Goal: Task Accomplishment & Management: Use online tool/utility

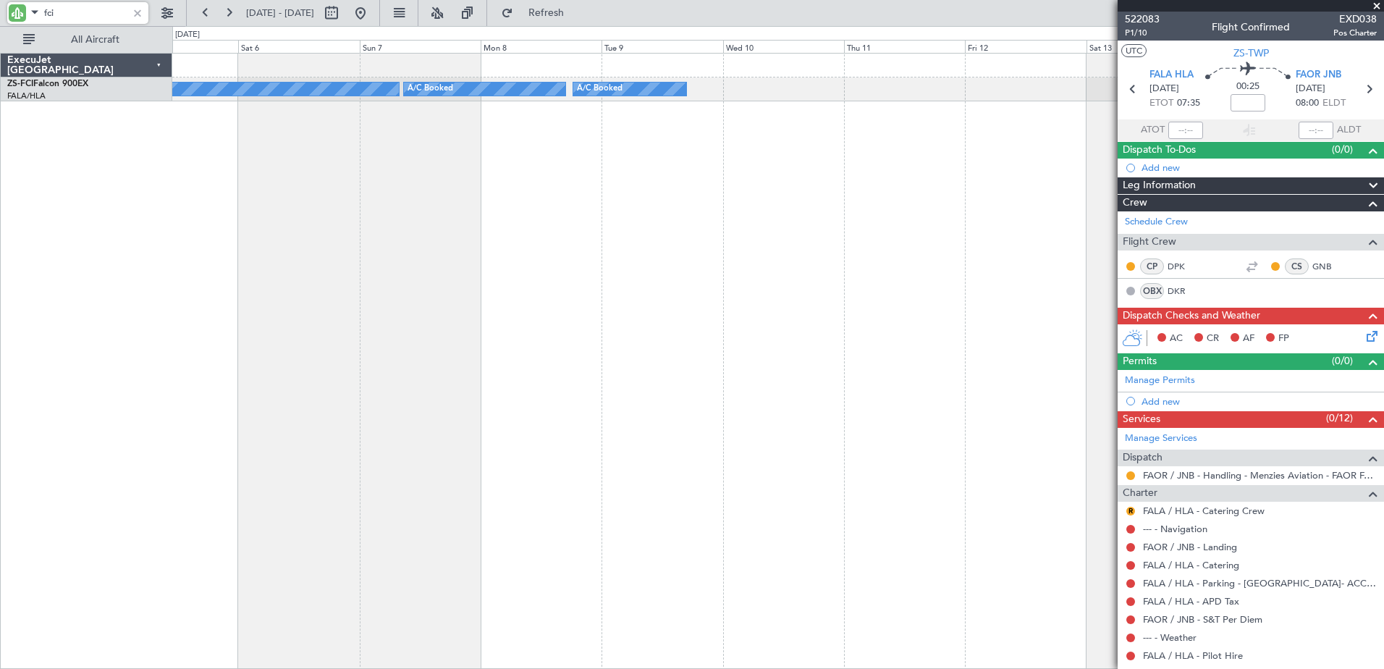
click at [266, 302] on div "A/C Booked A/C Booked A/C Booked A/C Booked" at bounding box center [778, 361] width 1212 height 616
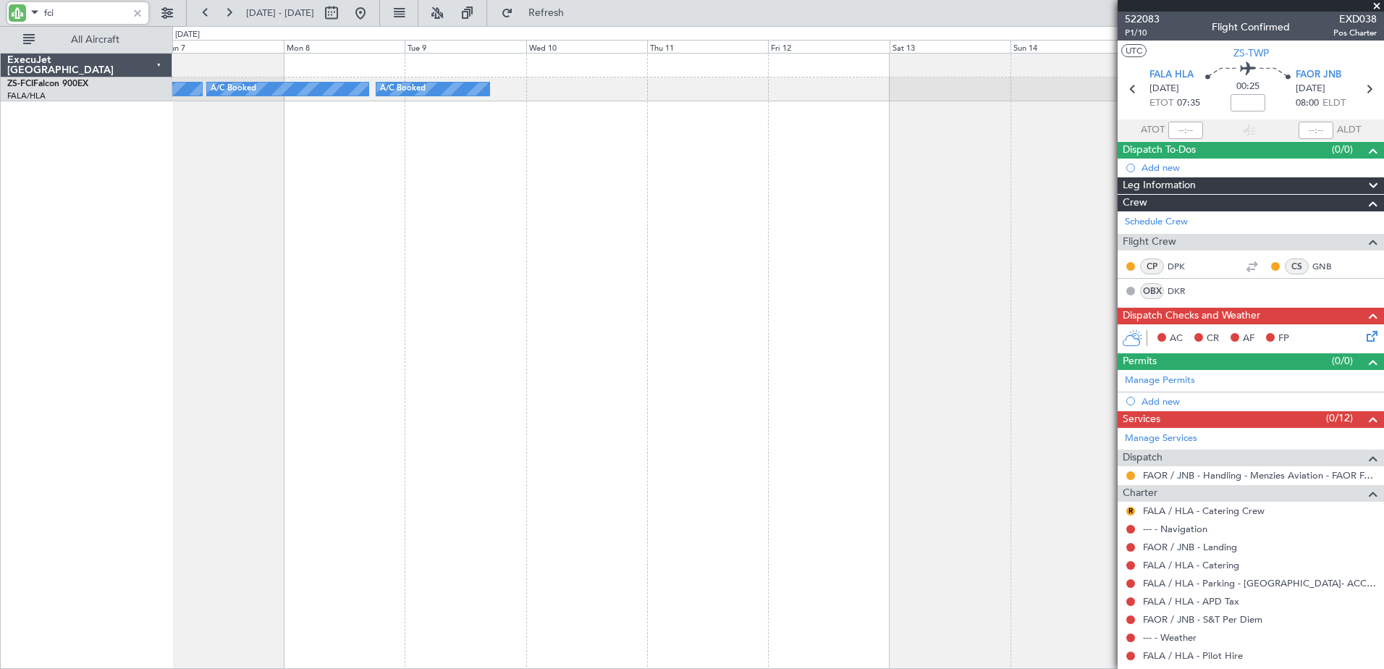
click at [110, 363] on div "A/C Booked A/C Booked A/C Booked A/C Booked ExecuJet [GEOGRAPHIC_DATA] ZS-FCI F…" at bounding box center [692, 347] width 1384 height 643
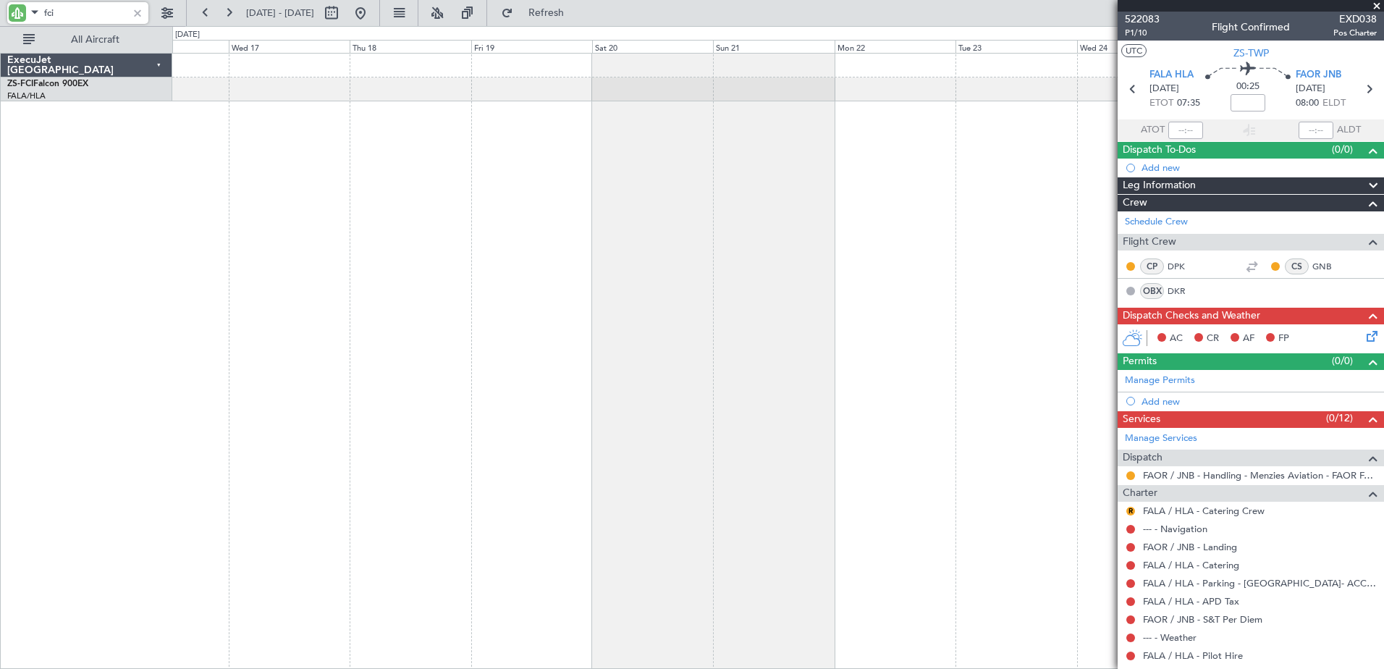
click at [1262, 380] on body "fci [DATE] - [DATE] Refresh Quick Links All Aircraft ExecuJet [GEOGRAPHIC_DATA]…" at bounding box center [692, 334] width 1384 height 669
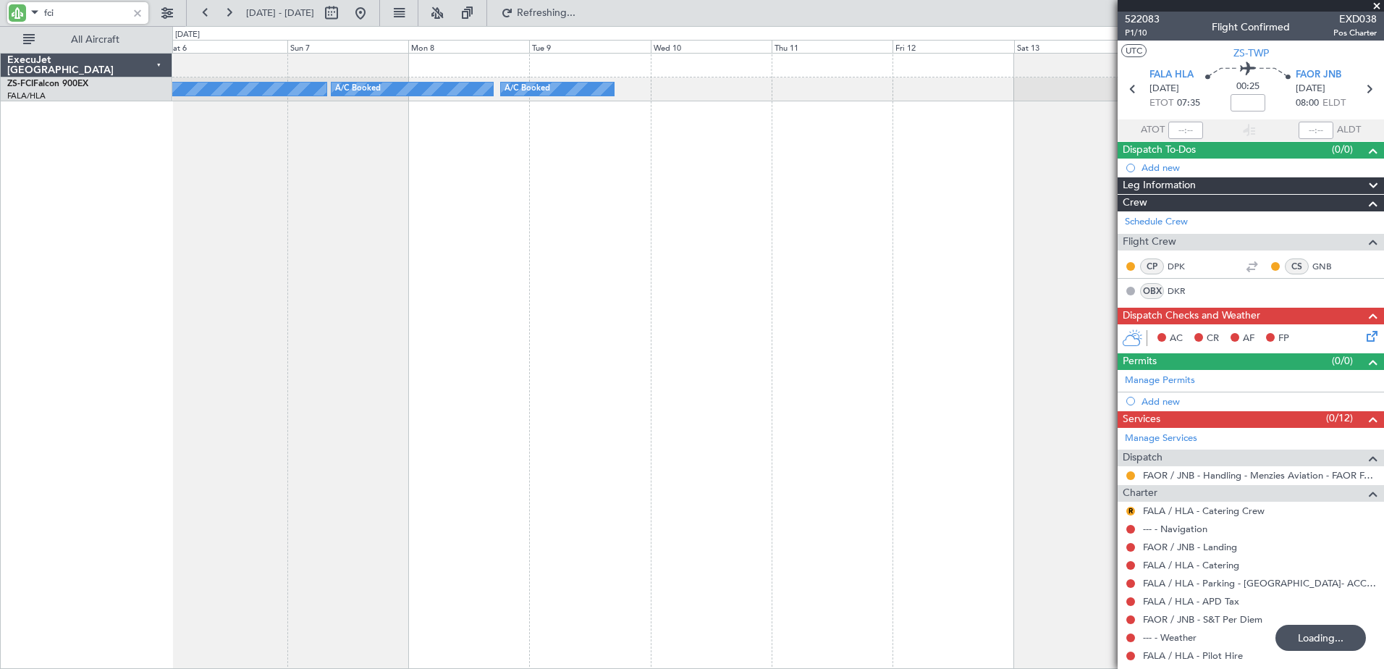
click at [933, 214] on div "A/C Booked A/C Booked A/C Booked A/C Booked" at bounding box center [778, 361] width 1212 height 616
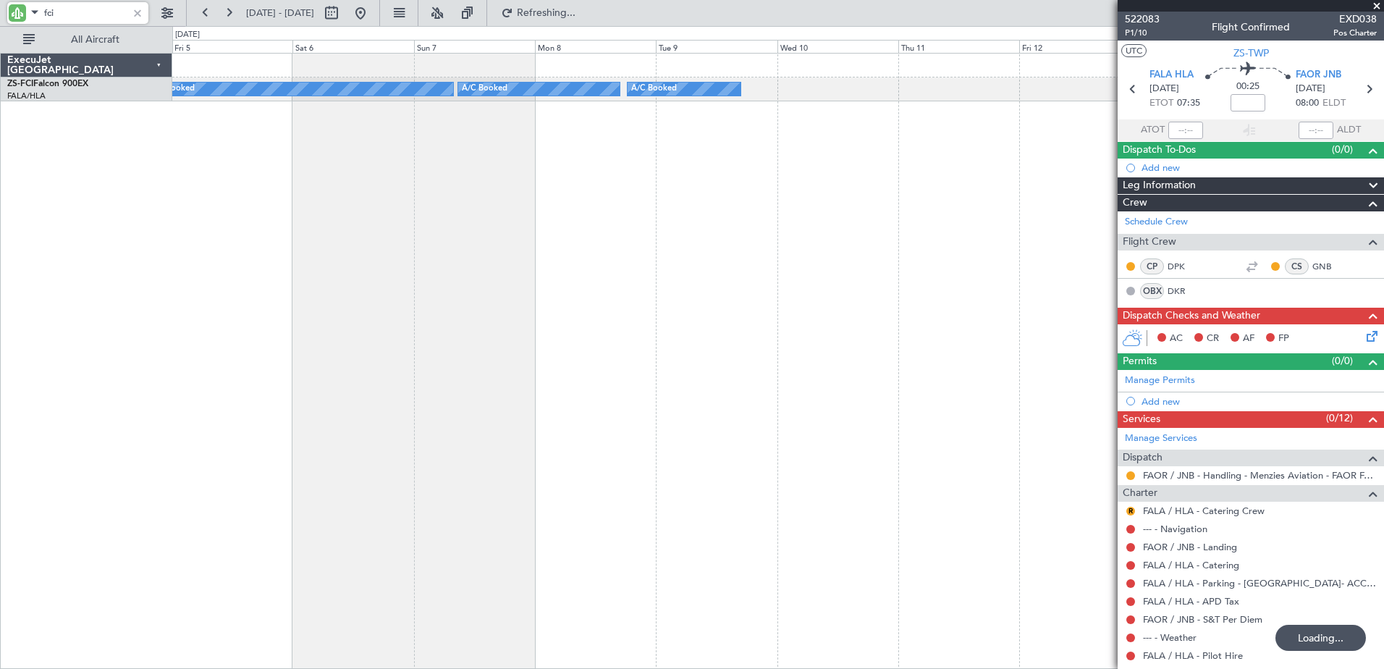
click at [615, 140] on div "A/C Booked A/C Booked A/C Booked A/C Booked" at bounding box center [778, 361] width 1212 height 616
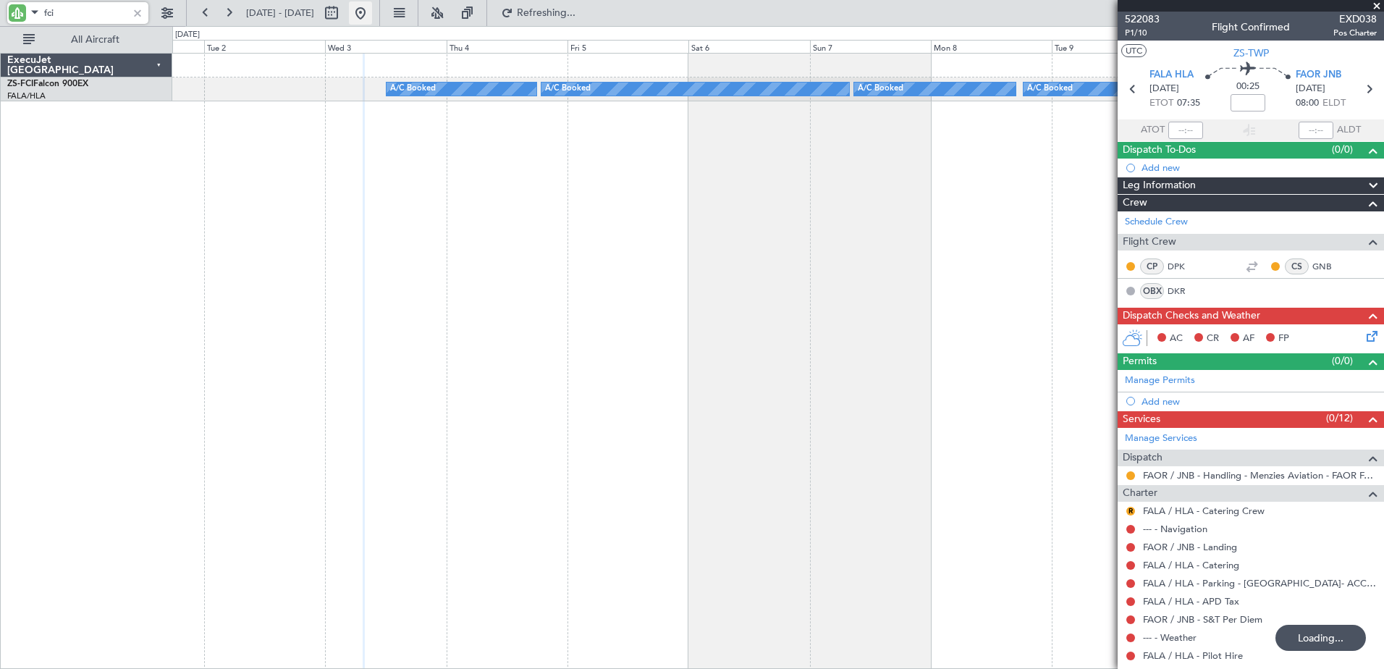
type input "fci"
click at [372, 9] on button at bounding box center [360, 12] width 23 height 23
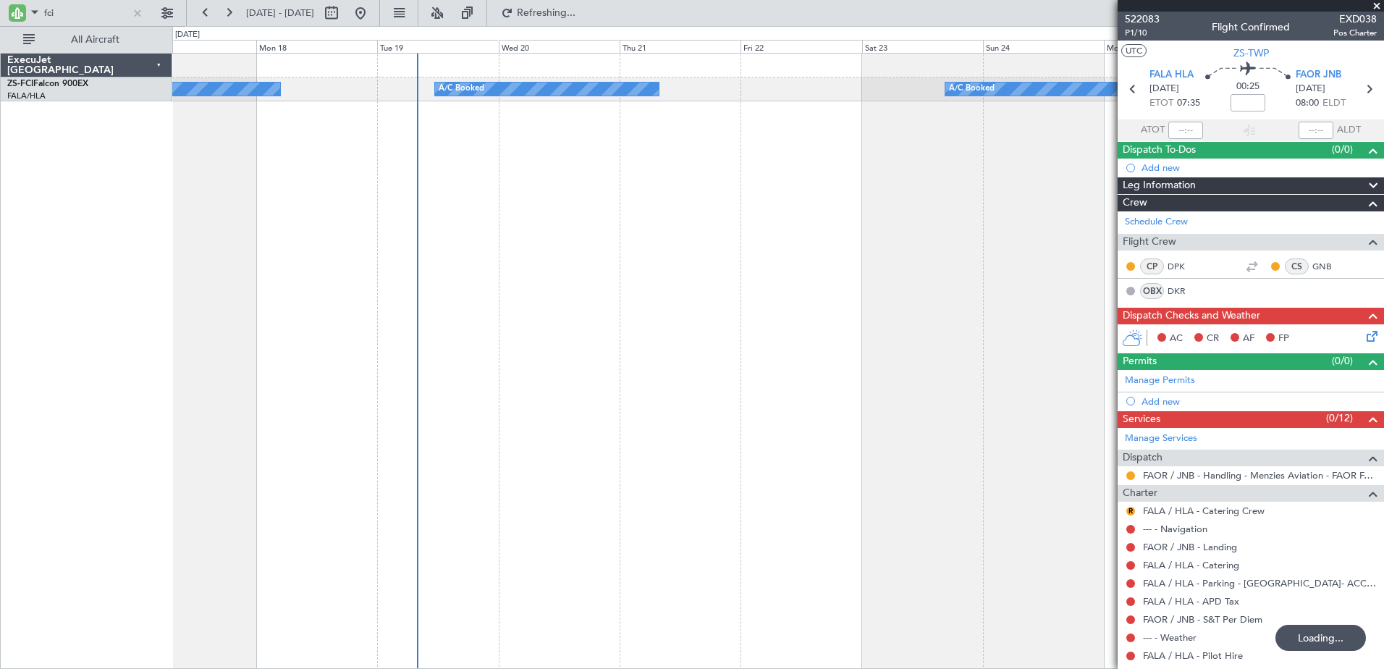
click at [474, 403] on div "A/C Booked A/C Booked A/C Booked A/C Booked A/C Booked A/C Booked A/C Booked A/…" at bounding box center [778, 361] width 1212 height 616
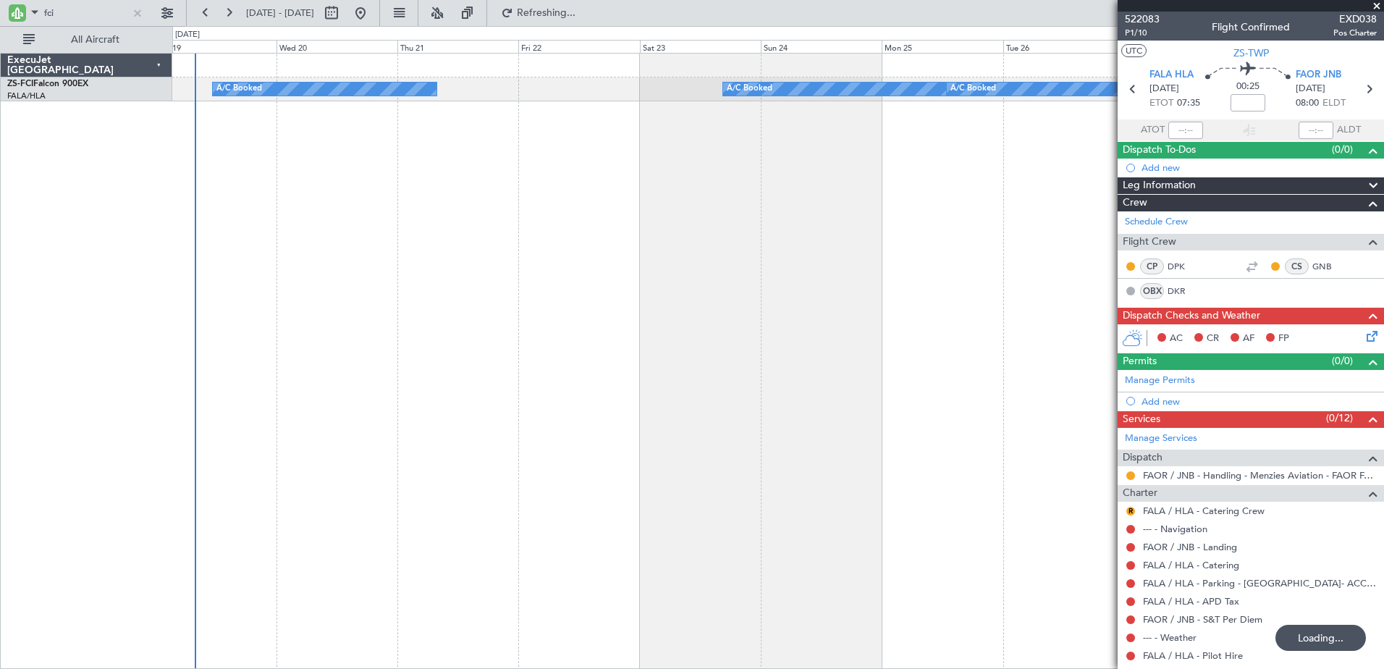
click at [503, 375] on div "A/C Booked A/C Booked A/C Booked A/C Booked A/C Booked A/C Booked A/C Booked A/…" at bounding box center [778, 361] width 1212 height 616
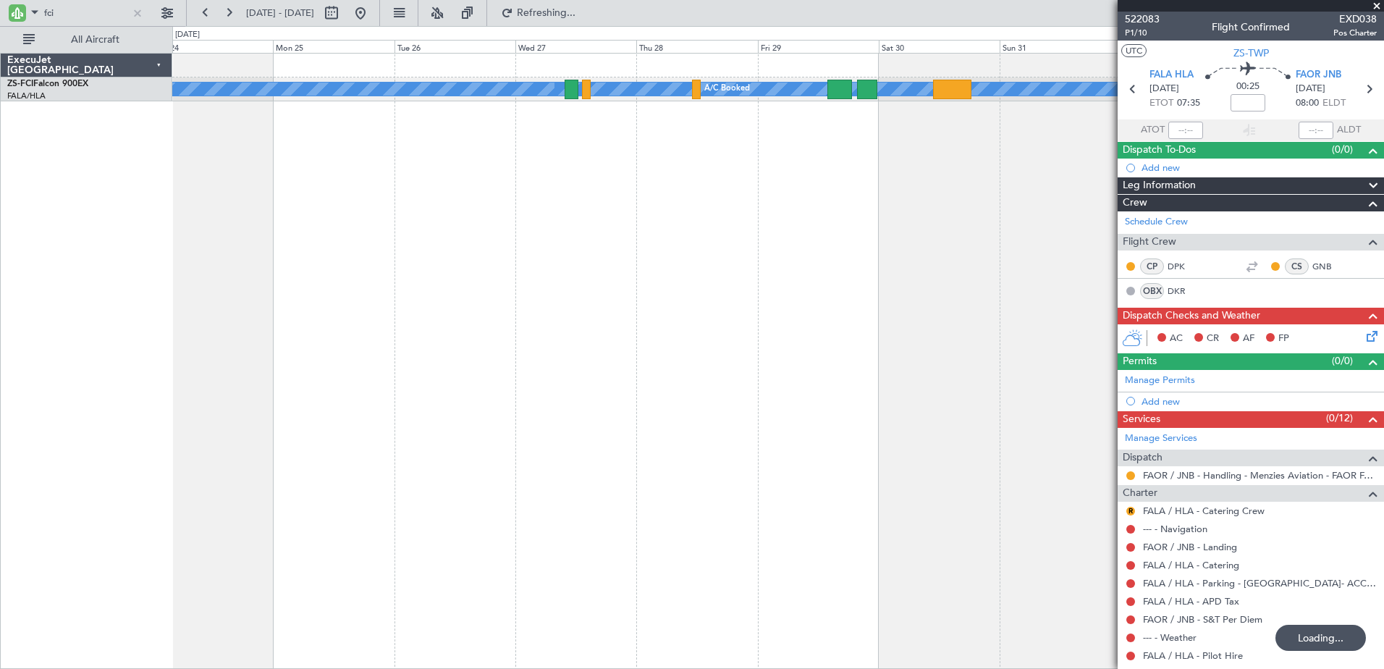
click at [809, 350] on div "A/C Booked A/C Booked A/C Booked A/C Booked A/C Booked A/C Booked A/C Booked A/…" at bounding box center [778, 361] width 1212 height 616
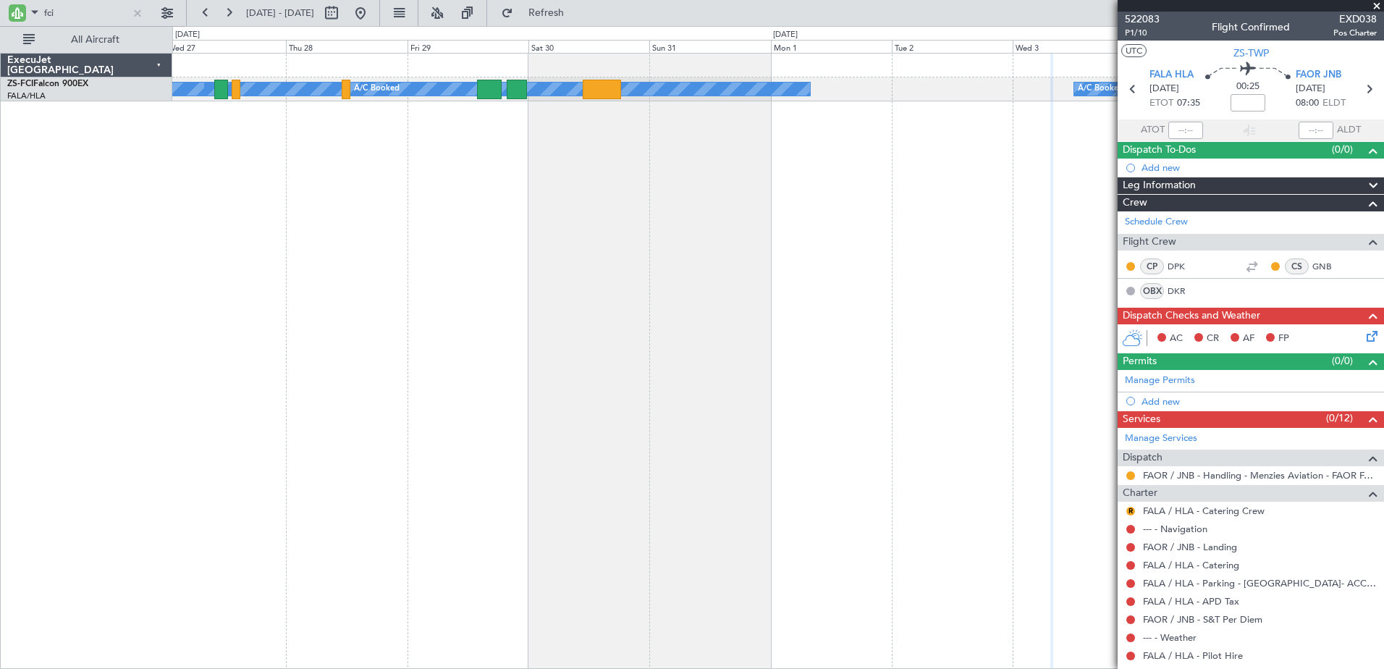
click at [867, 226] on div "A/C Booked A/C Booked A/C Booked A/C Booked A/C Booked A/C Booked A/C Booked A/…" at bounding box center [778, 361] width 1212 height 616
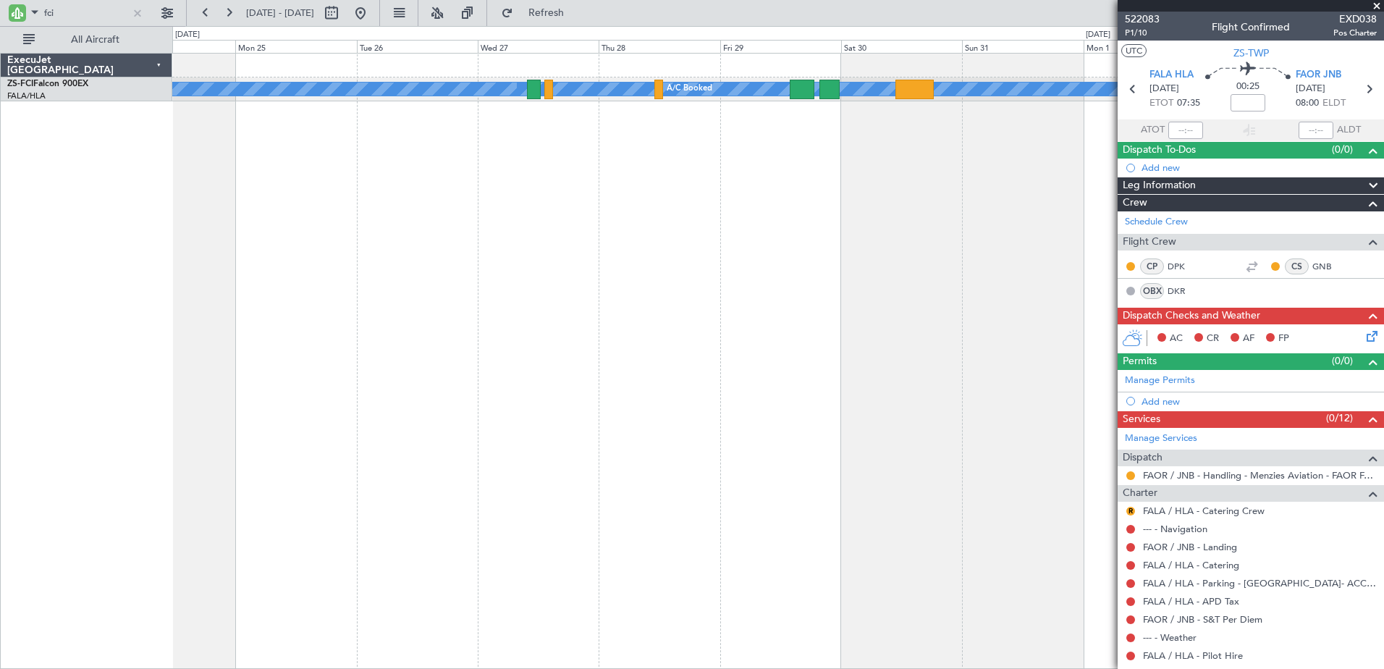
click at [982, 282] on div "A/C Booked A/C Booked A/C Booked A/C Booked A/C Booked A/C Booked A/C Booked A/…" at bounding box center [778, 361] width 1212 height 616
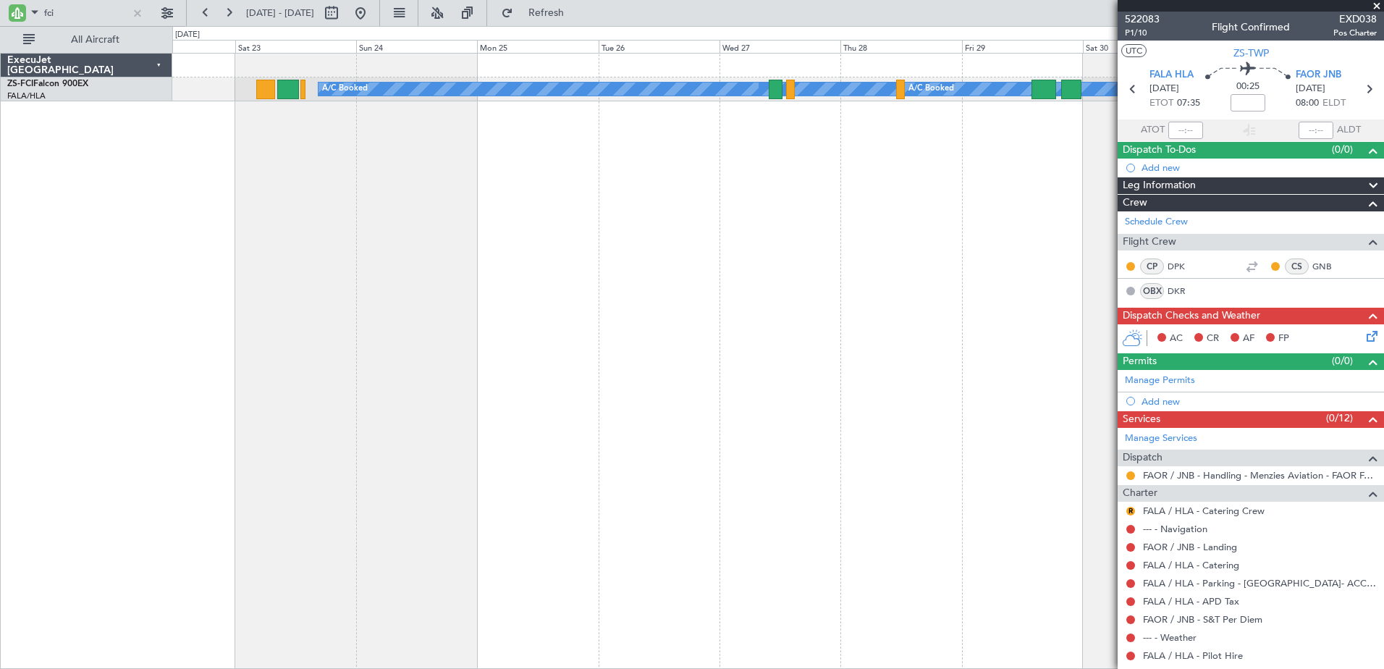
click at [649, 342] on div "A/C Booked A/C Booked A/C Booked A/C Booked A/C Booked A/C Booked A/C Booked A/…" at bounding box center [778, 361] width 1212 height 616
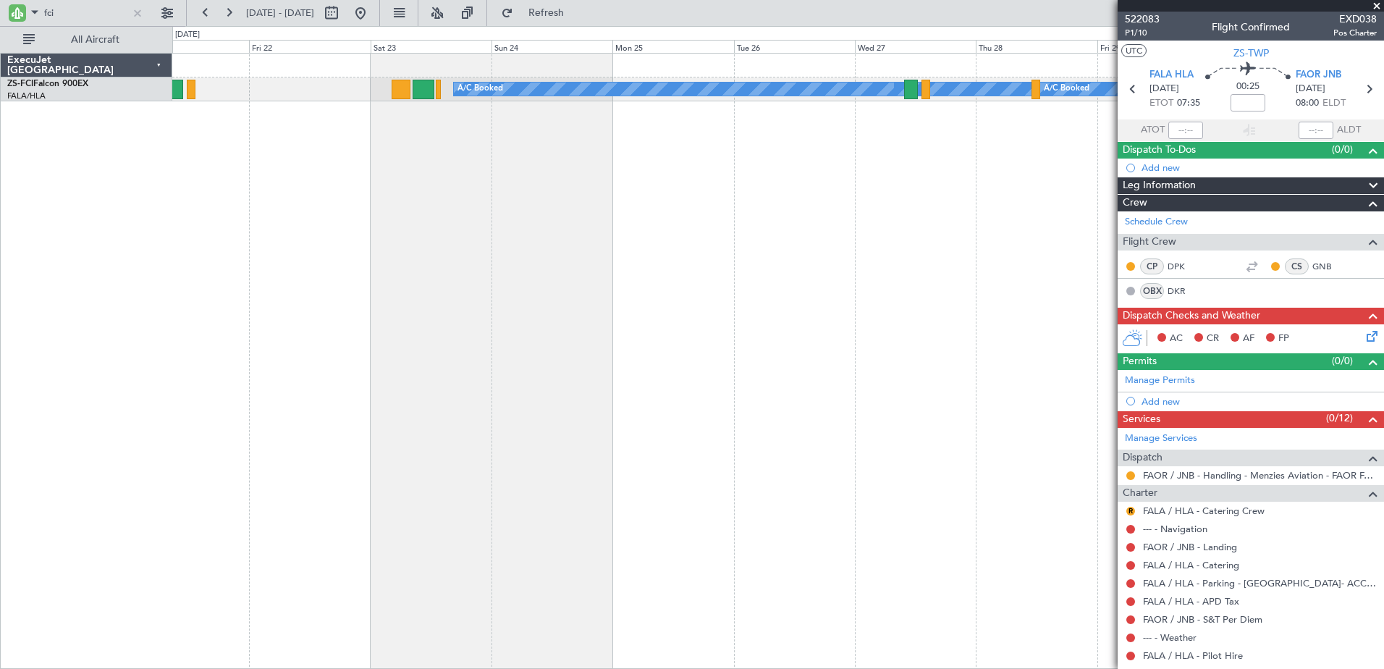
click at [500, 193] on div "A/C Booked A/C Booked A/C Booked A/C Booked A/C Booked A/C Booked A/C Booked" at bounding box center [778, 361] width 1212 height 616
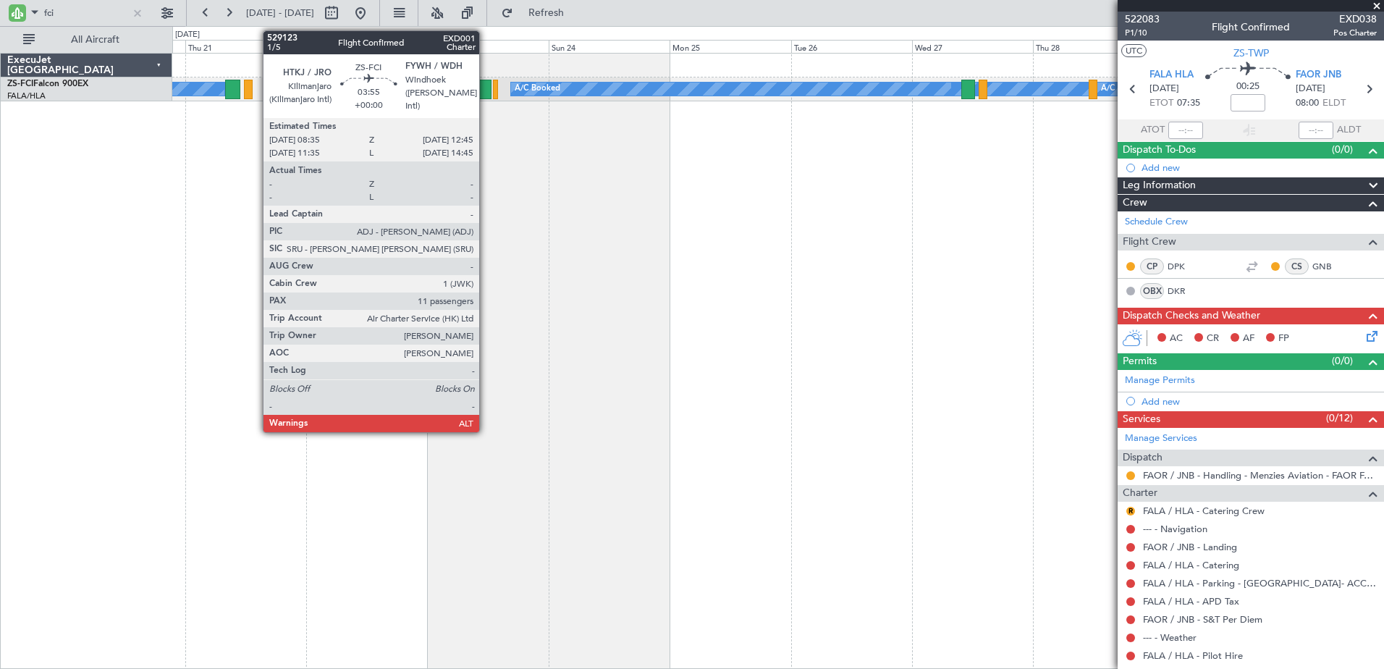
click at [486, 85] on div at bounding box center [481, 90] width 22 height 20
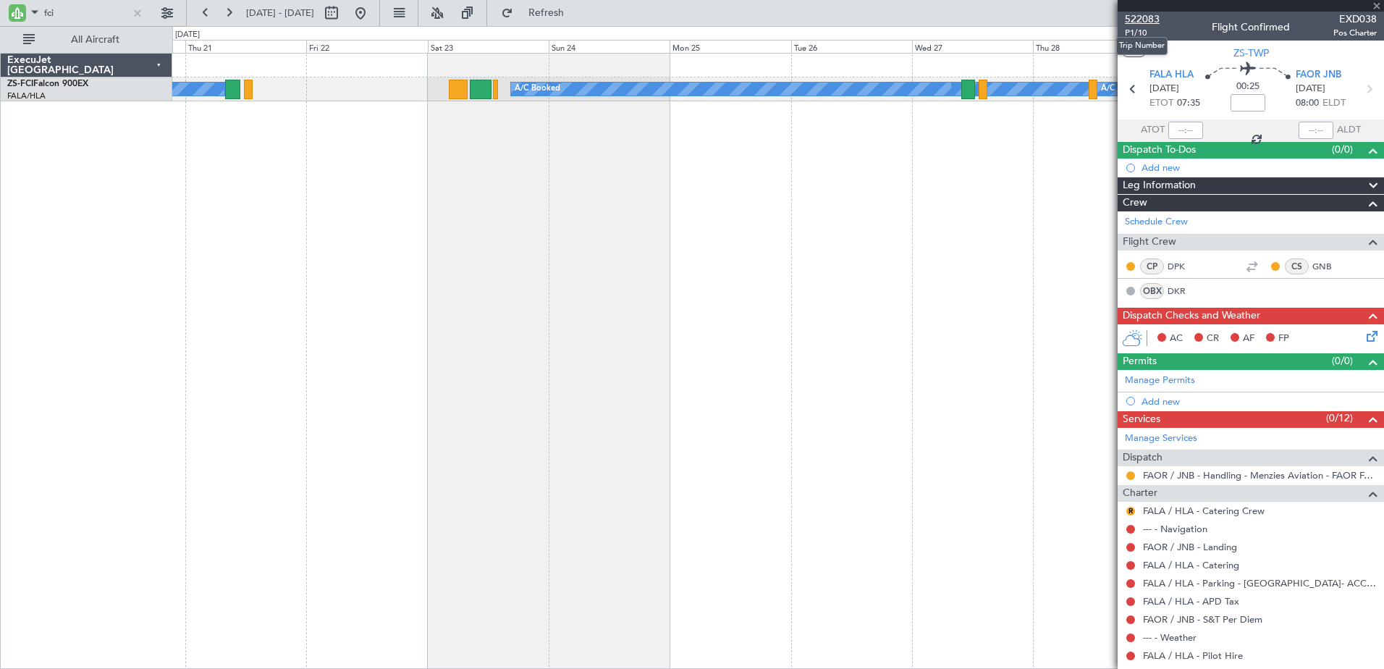
type input "11"
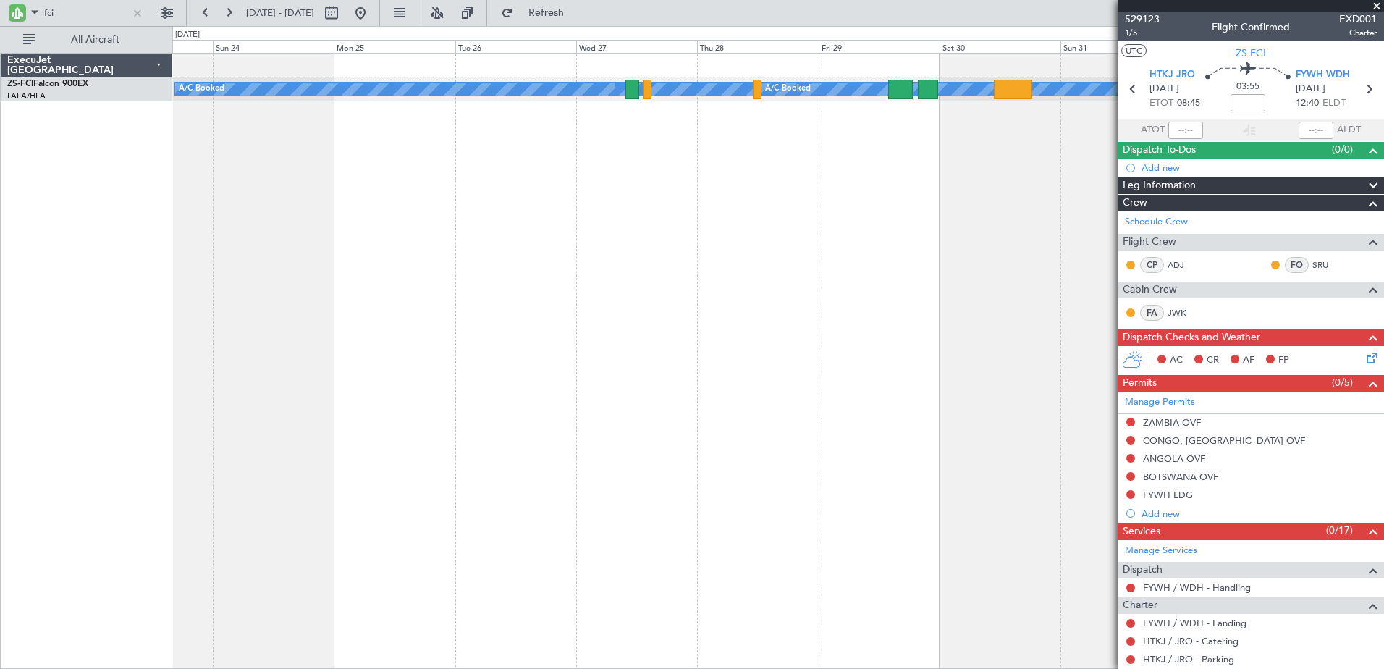
click at [628, 352] on div "A/C Booked A/C Booked A/C Booked A/C Booked A/C Booked A/C Booked A/C Booked A/…" at bounding box center [778, 361] width 1212 height 616
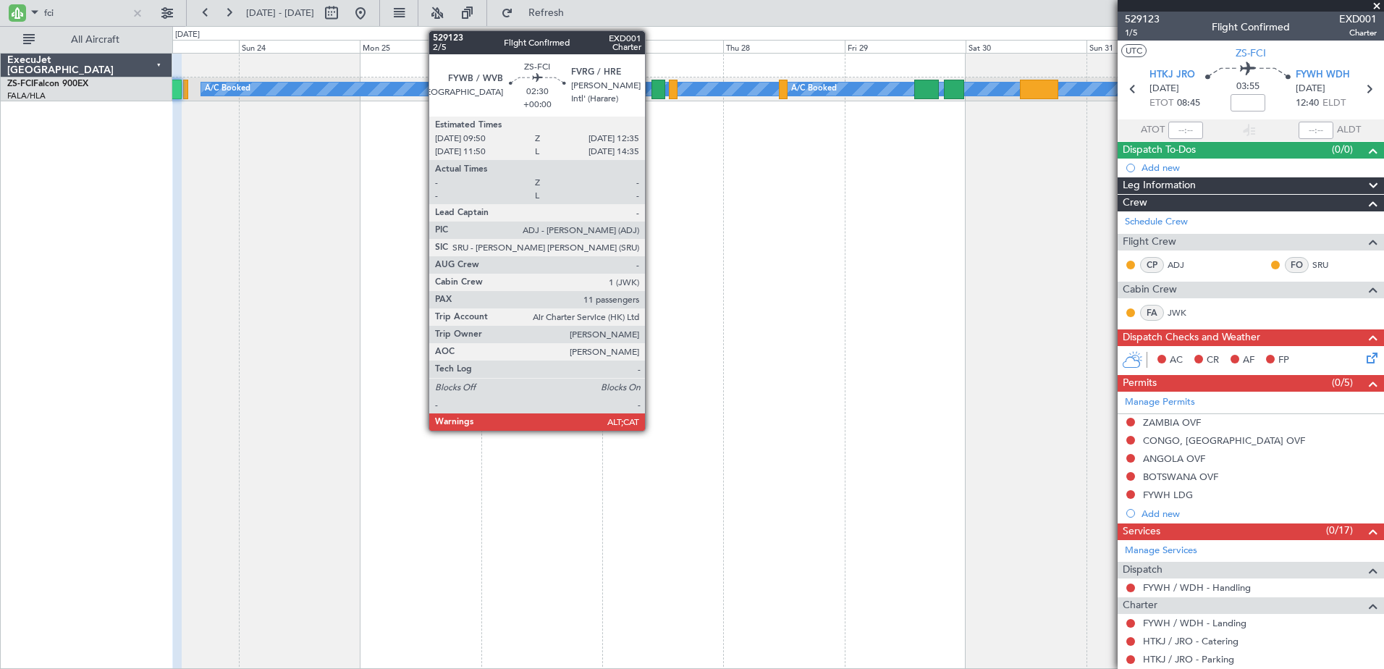
click at [652, 80] on div at bounding box center [659, 90] width 14 height 20
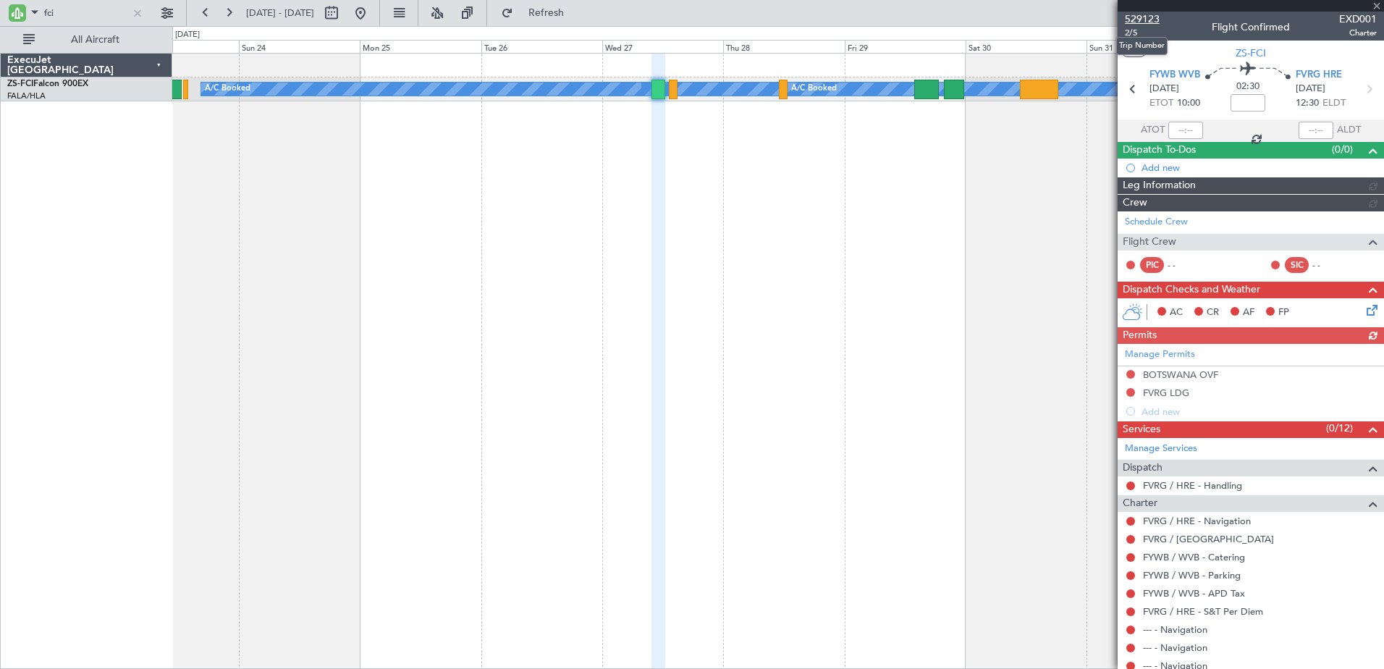
click at [1140, 21] on span "529123" at bounding box center [1142, 19] width 35 height 15
